Goal: Transaction & Acquisition: Purchase product/service

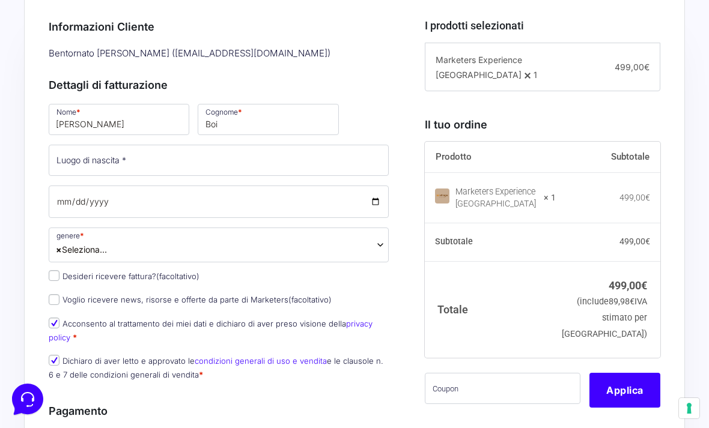
scroll to position [295, 0]
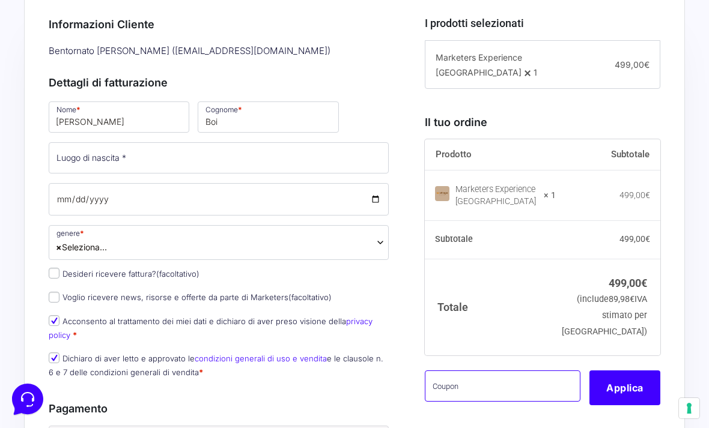
click at [509, 387] on input "text" at bounding box center [503, 386] width 156 height 31
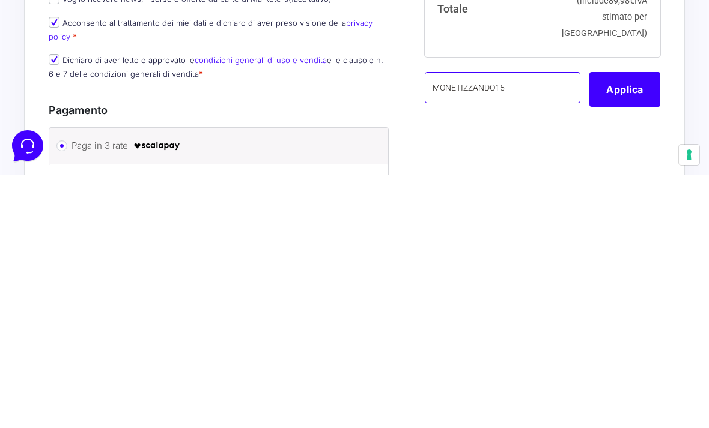
type input "MONETIZZANDO15"
click at [640, 326] on button "Applica" at bounding box center [624, 343] width 71 height 35
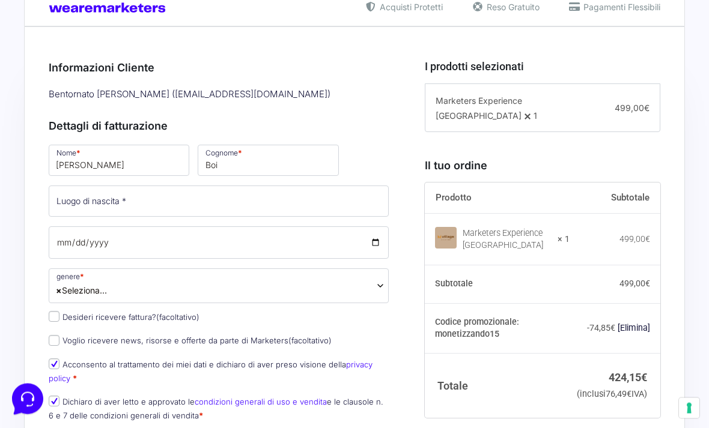
scroll to position [268, 0]
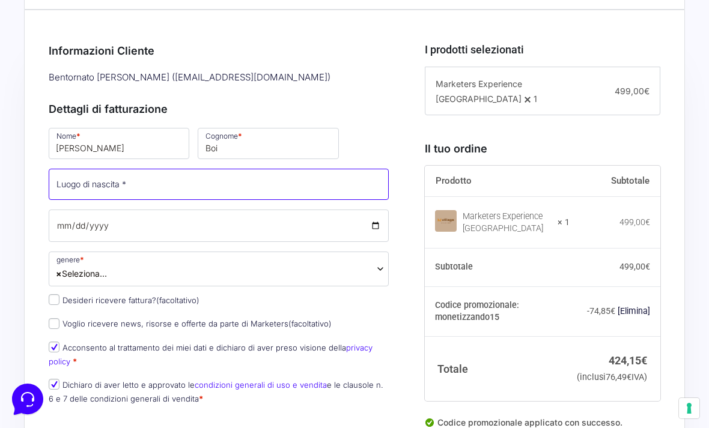
click at [291, 196] on input "Luogo di nascita *" at bounding box center [219, 184] width 340 height 31
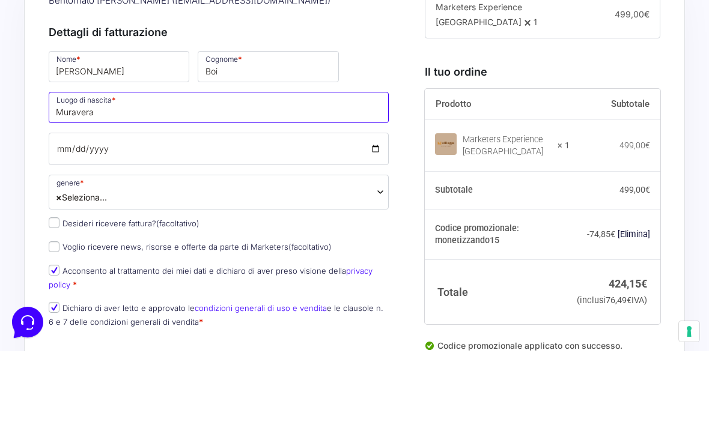
type input "Muravera"
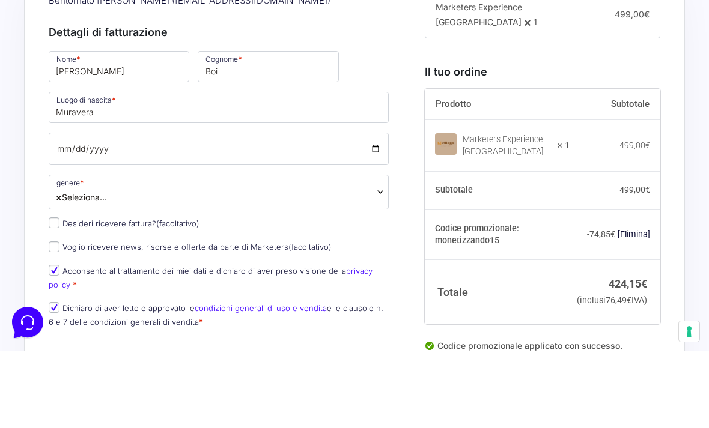
click at [331, 252] on span "× Seleziona..." at bounding box center [219, 269] width 340 height 35
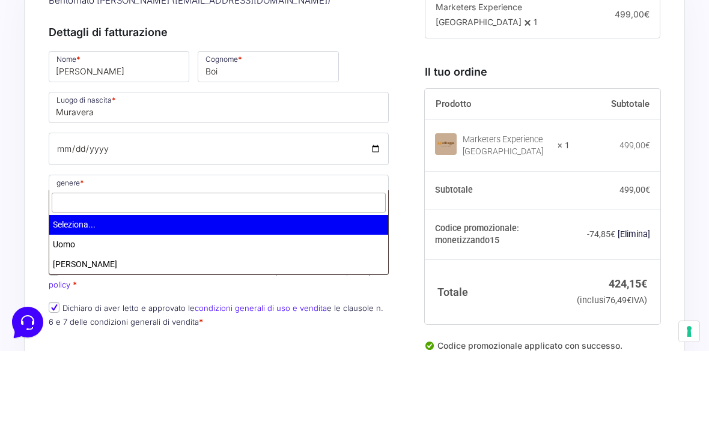
scroll to position [345, 0]
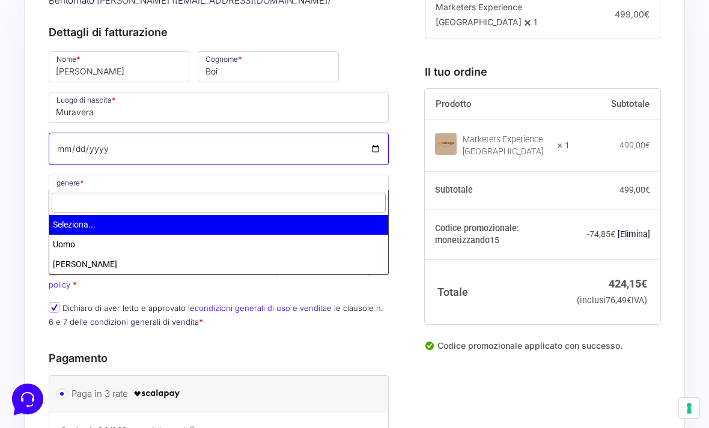
click at [374, 147] on input "Data di nascita *" at bounding box center [219, 149] width 340 height 32
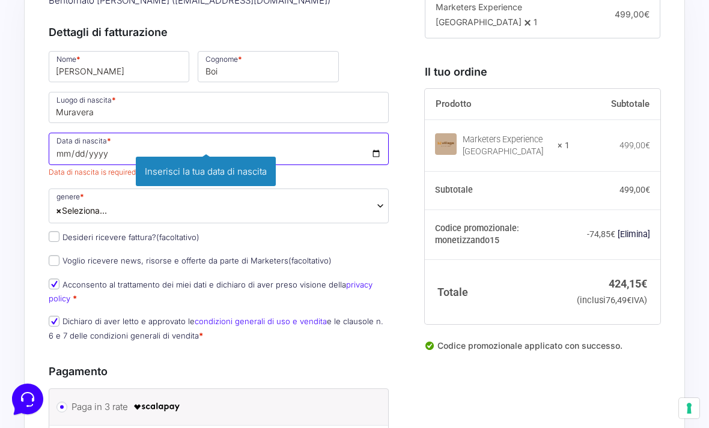
click at [229, 139] on input "[DATE]" at bounding box center [219, 149] width 340 height 32
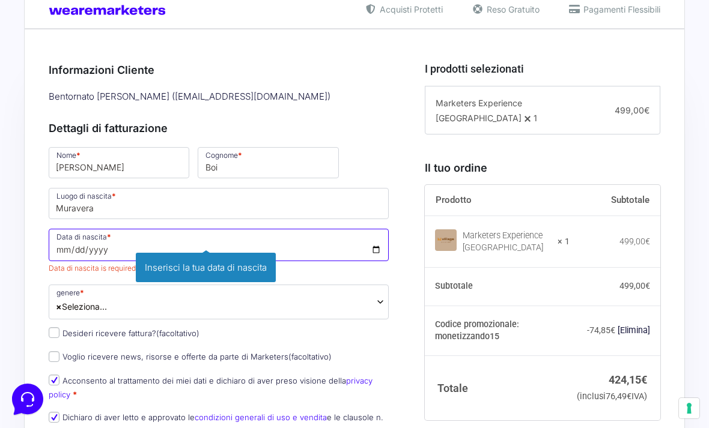
scroll to position [255, 0]
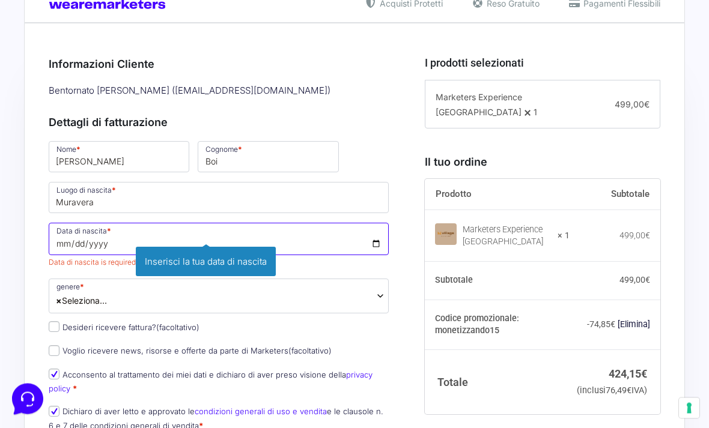
click at [241, 229] on input "[DATE]" at bounding box center [219, 239] width 340 height 32
click at [211, 226] on input "[DATE]" at bounding box center [219, 239] width 340 height 32
type input "[DATE]"
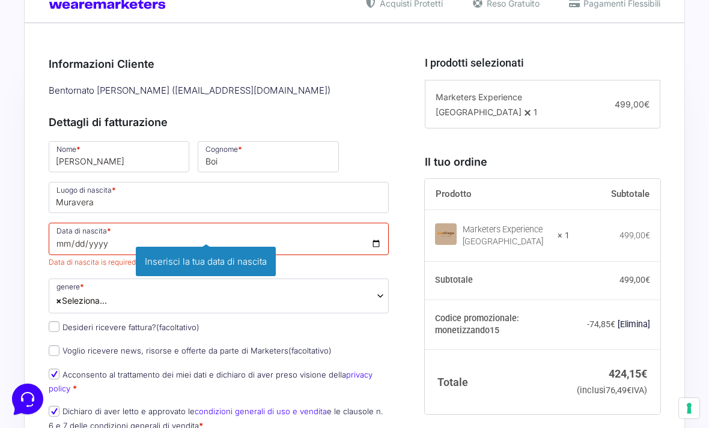
click at [396, 257] on div "Informazioni Cliente [PERSON_NAME] ( [EMAIL_ADDRESS][DOMAIN_NAME] ) Dettagli di…" at bounding box center [232, 419] width 367 height 753
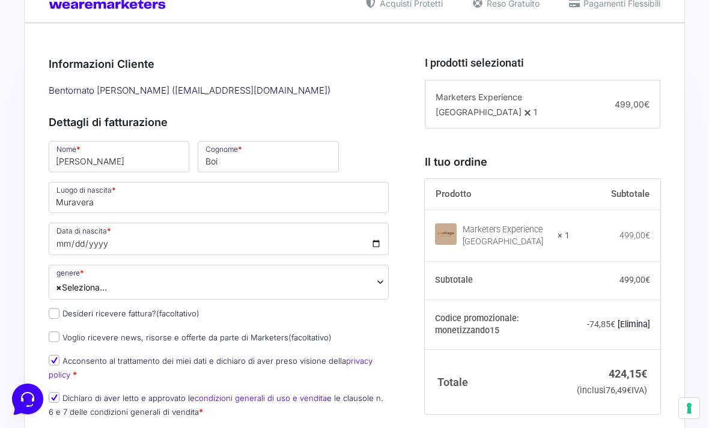
click at [368, 265] on span "× Seleziona..." at bounding box center [219, 282] width 340 height 35
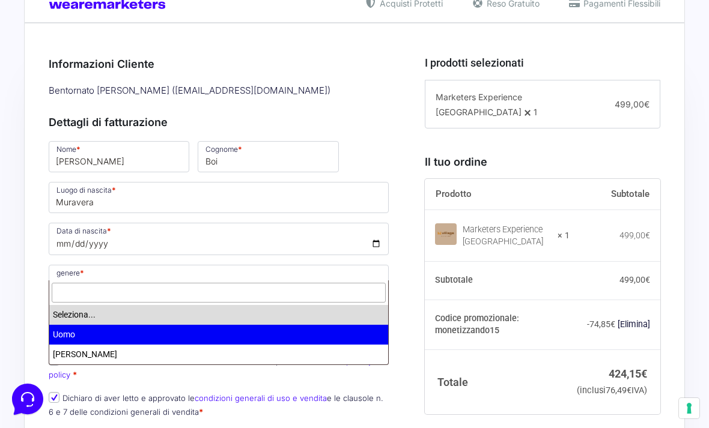
select select "Uomo"
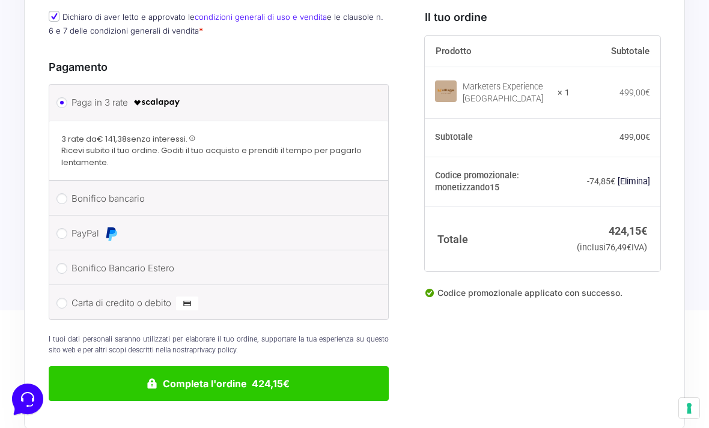
scroll to position [692, 0]
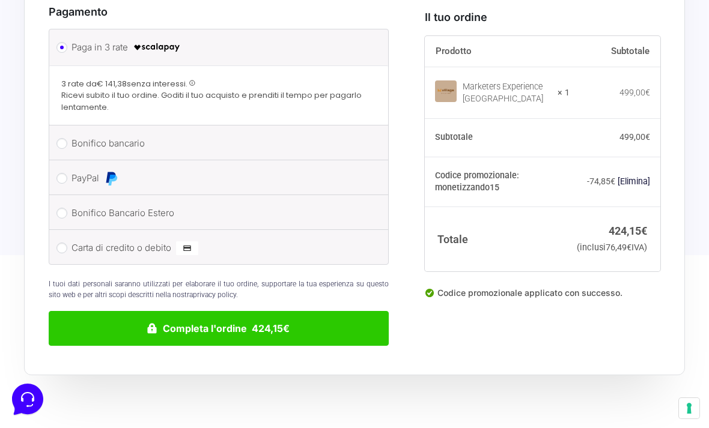
click at [288, 311] on button "Completa l'ordine 424,15€" at bounding box center [219, 328] width 340 height 35
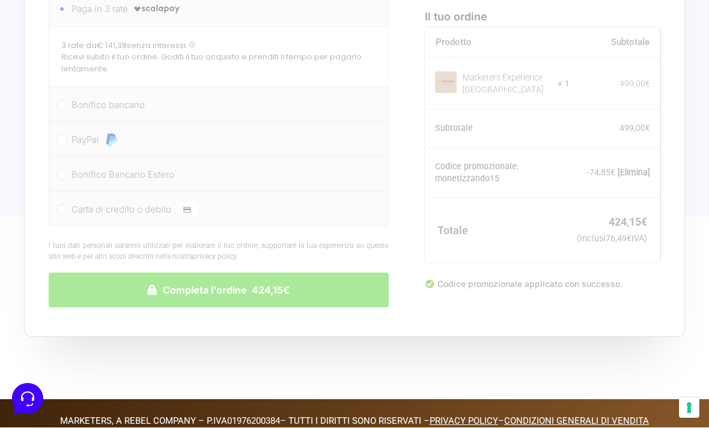
scroll to position [730, 0]
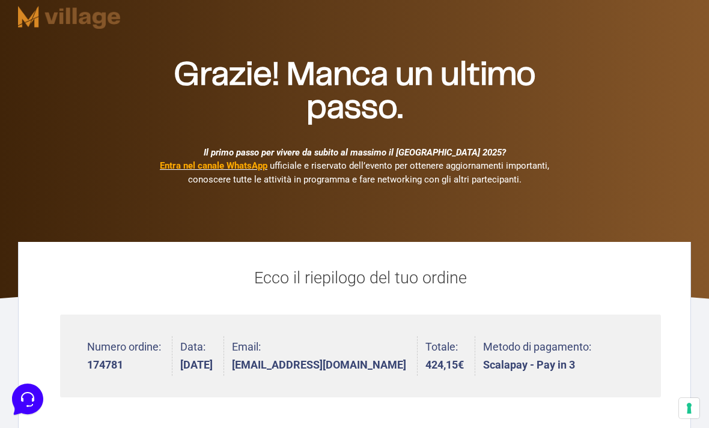
click at [565, 2] on div at bounding box center [525, 17] width 342 height 35
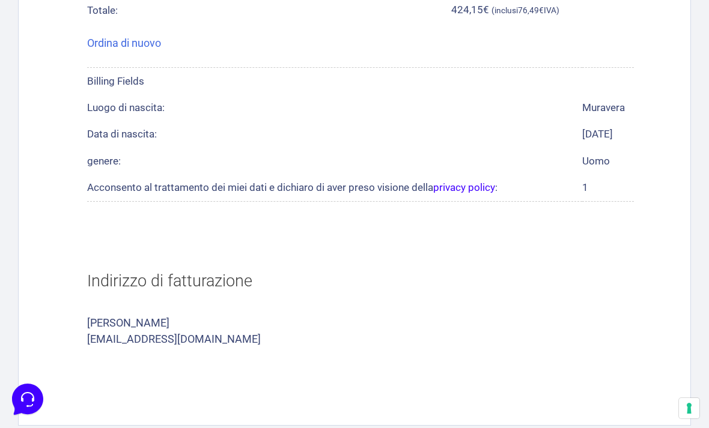
scroll to position [667, 0]
